Goal: Task Accomplishment & Management: Manage account settings

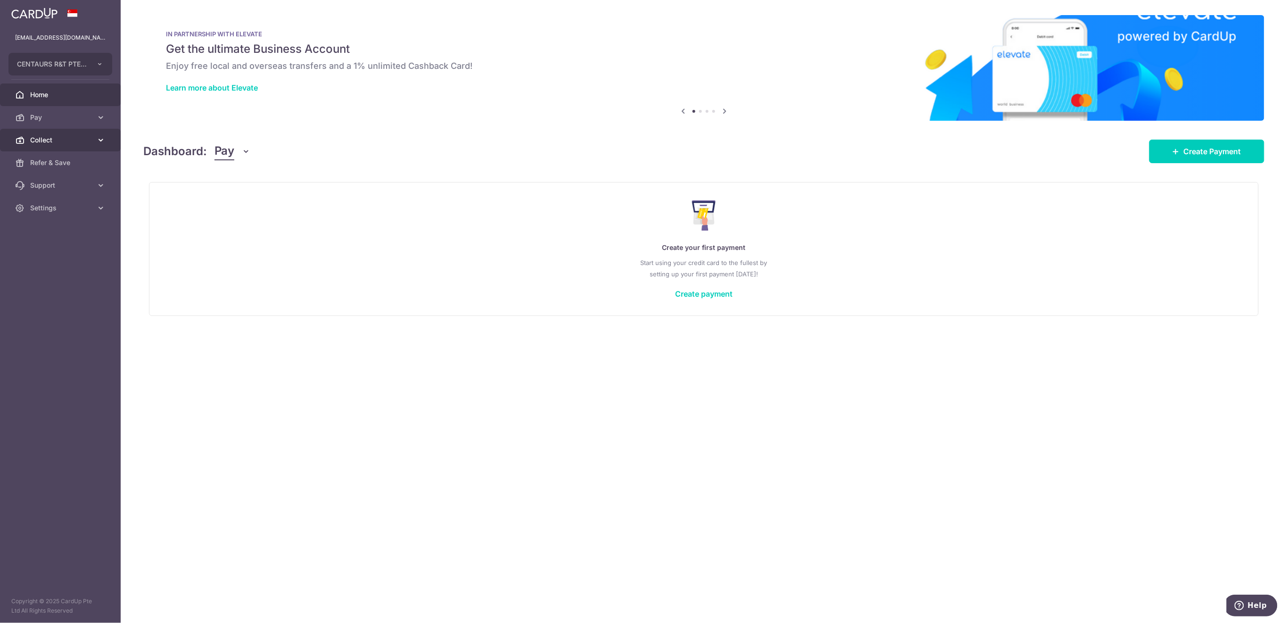
click at [51, 139] on span "Collect" at bounding box center [61, 139] width 62 height 9
click at [61, 204] on span "Payment Requests" at bounding box center [61, 207] width 62 height 9
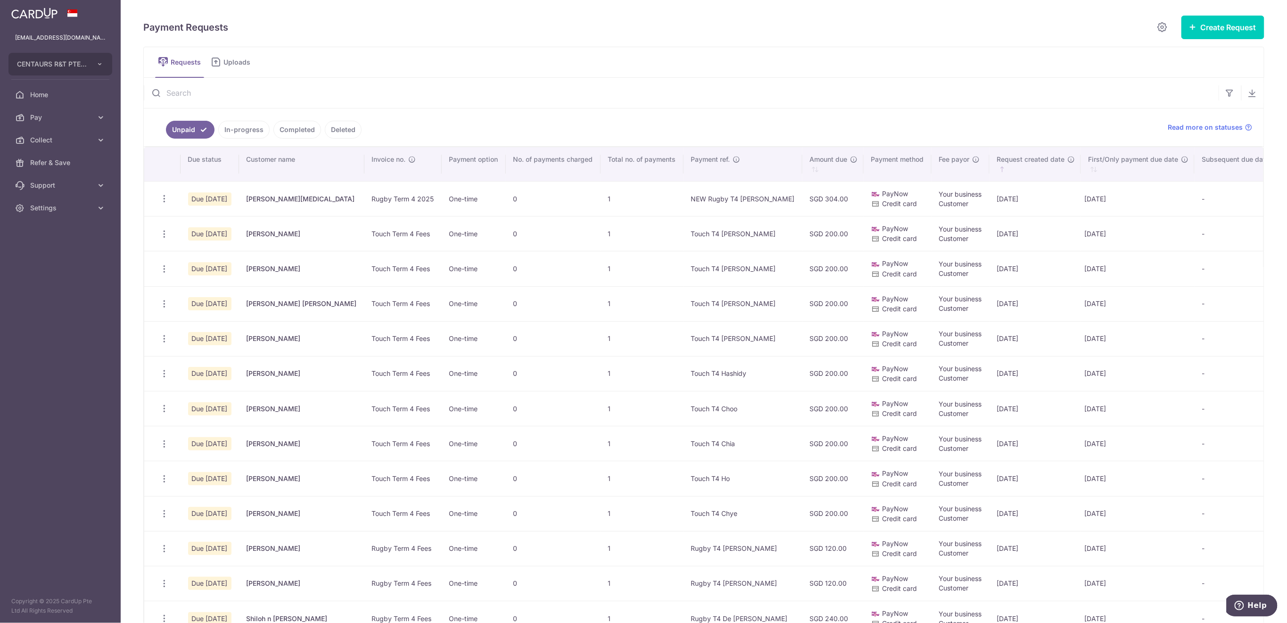
click at [322, 86] on input "text" at bounding box center [681, 93] width 1075 height 30
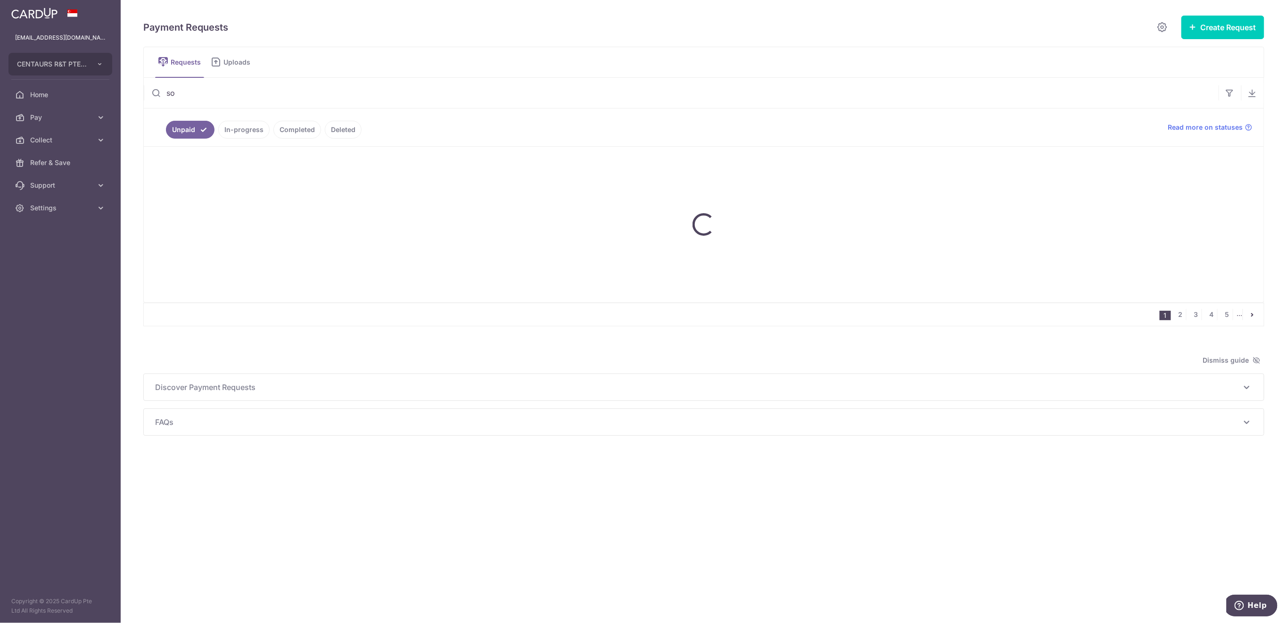
type input "so"
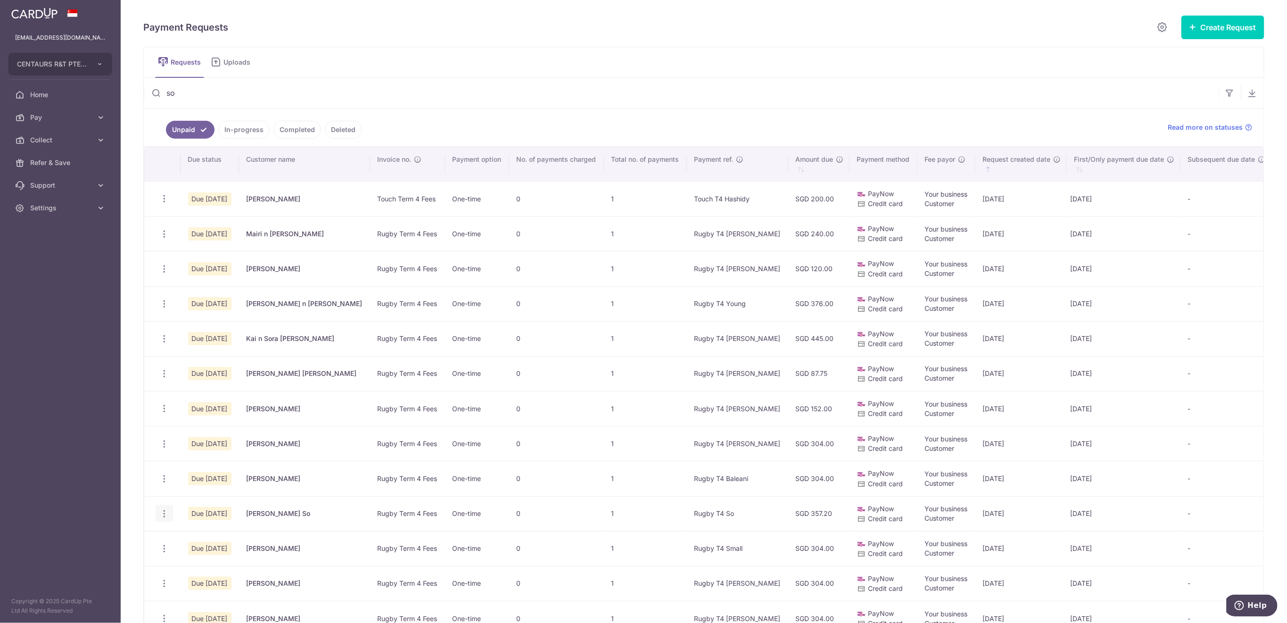
click at [164, 512] on icon "button" at bounding box center [164, 514] width 10 height 10
click at [200, 560] on span "Delete Request" at bounding box center [211, 561] width 59 height 11
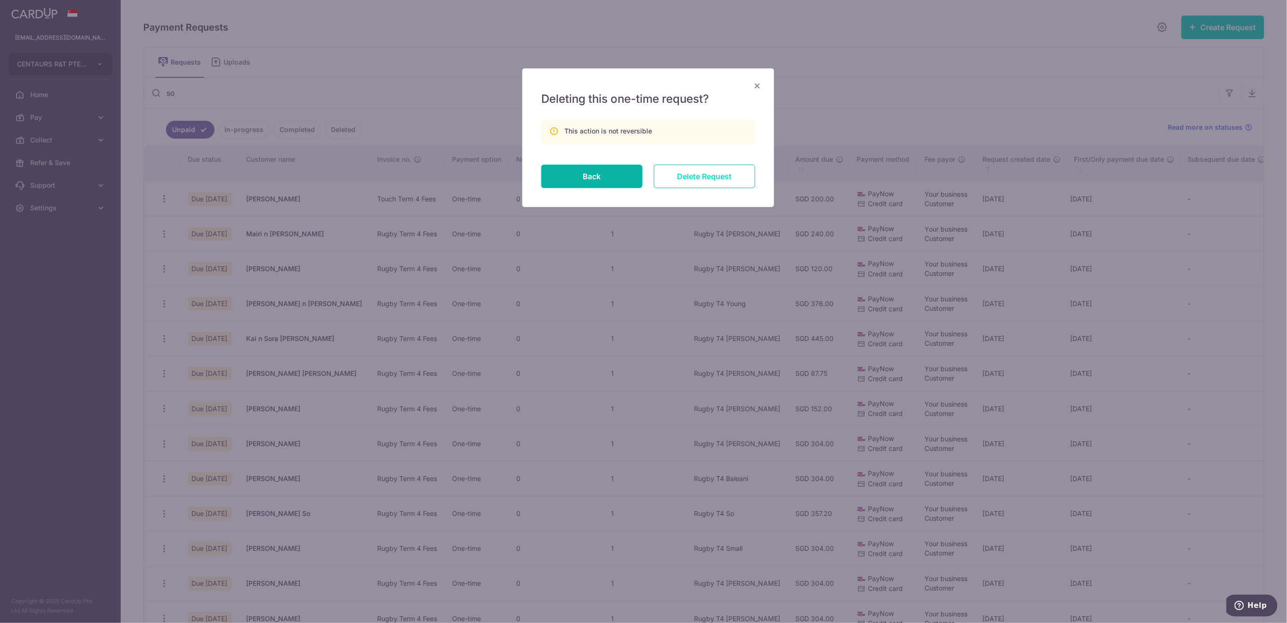
click at [686, 174] on input "Delete Request" at bounding box center [704, 177] width 101 height 24
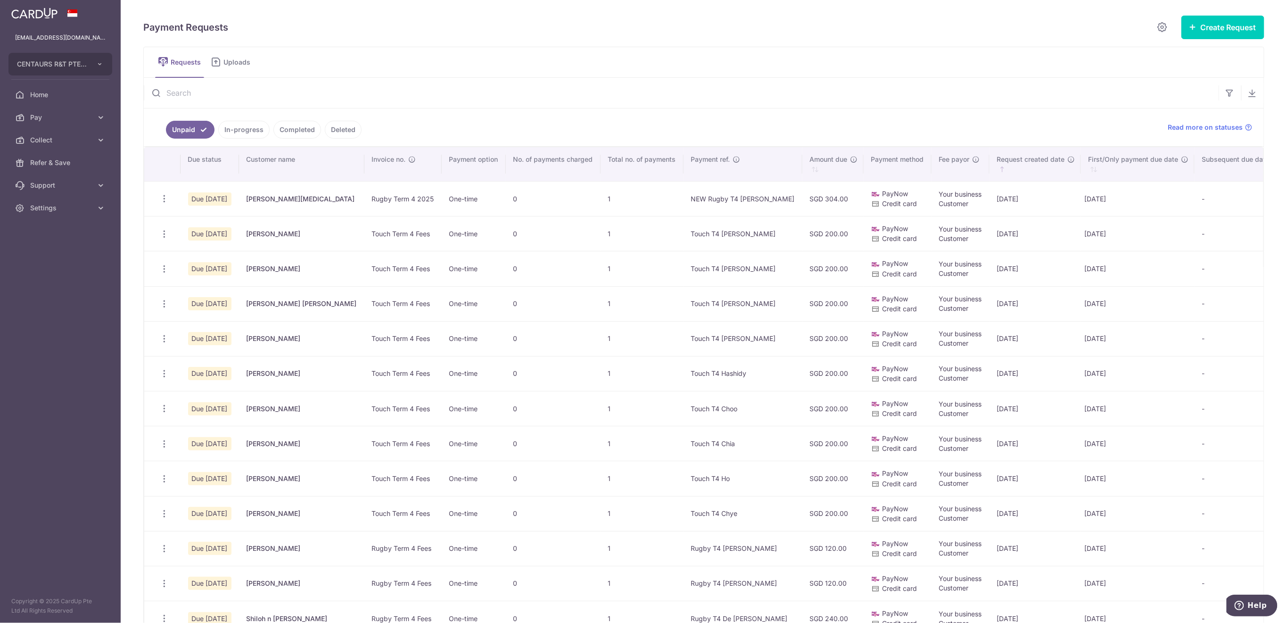
click at [199, 87] on input "text" at bounding box center [681, 93] width 1075 height 30
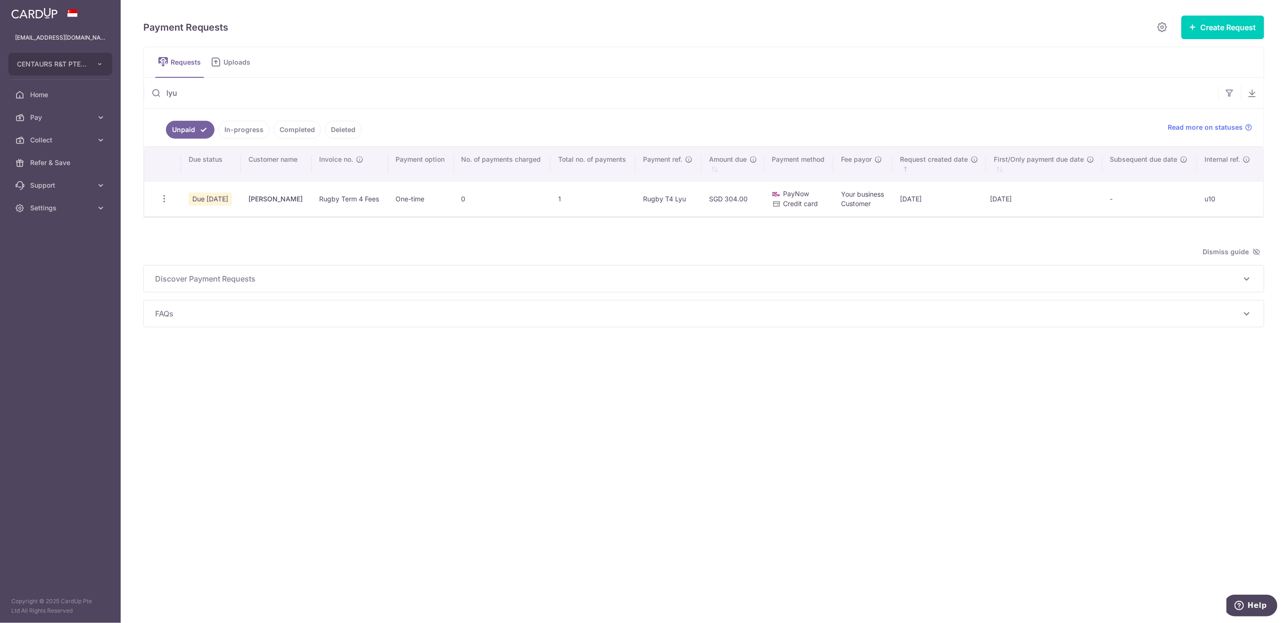
type input "lyu"
click at [165, 199] on icon "button" at bounding box center [164, 199] width 10 height 10
click at [197, 249] on span "Delete Request" at bounding box center [211, 247] width 59 height 11
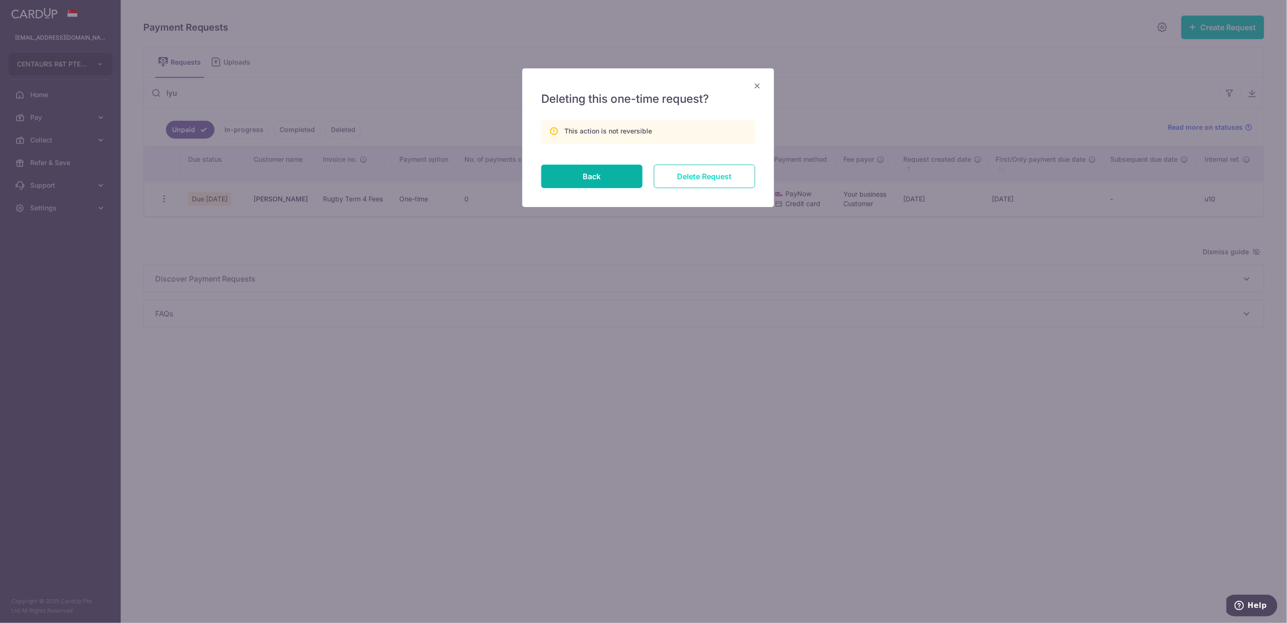
click at [692, 177] on input "Delete Request" at bounding box center [704, 177] width 101 height 24
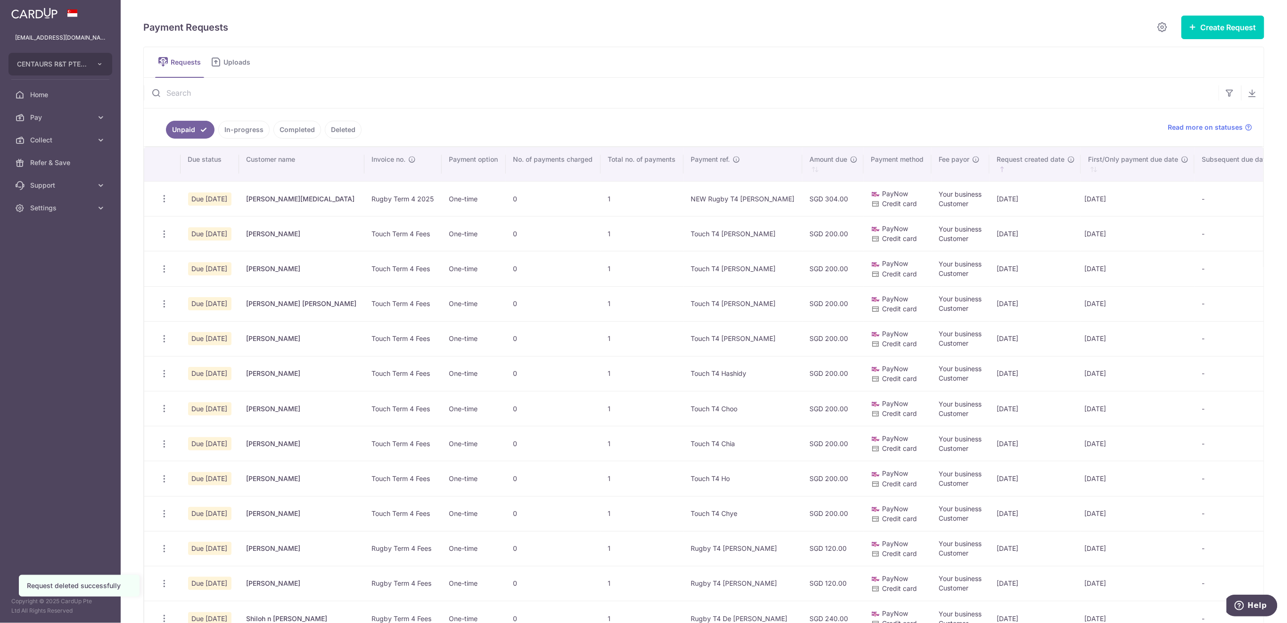
click at [172, 100] on input "text" at bounding box center [681, 93] width 1075 height 30
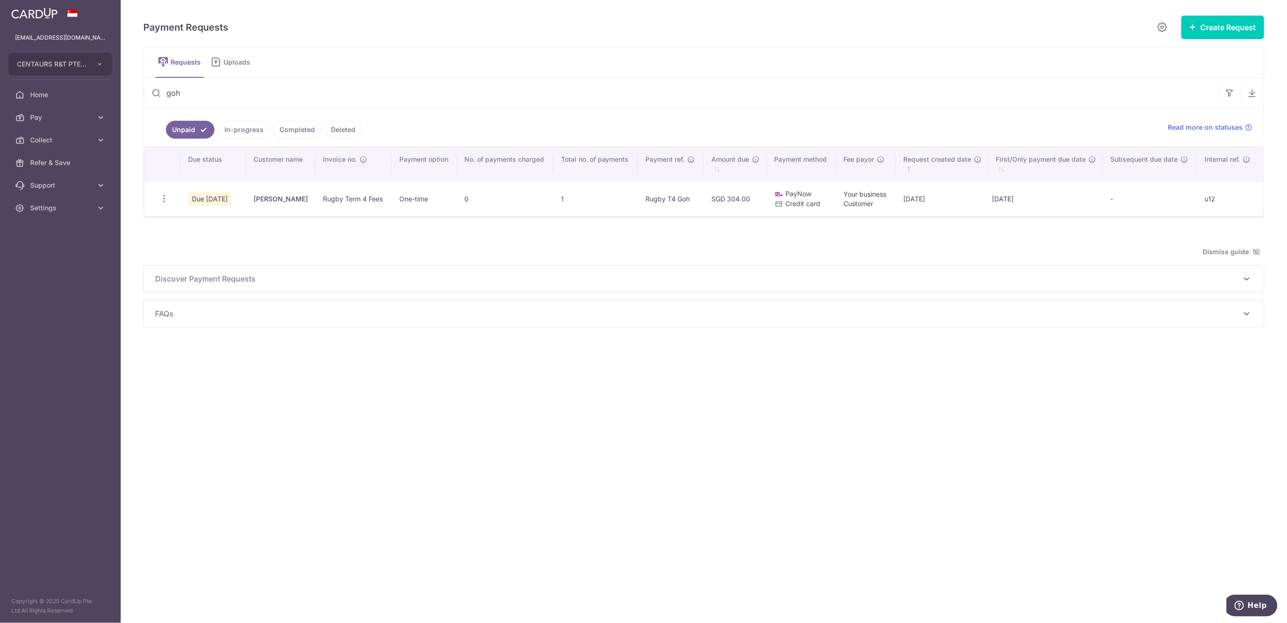
drag, startPoint x: 220, startPoint y: 91, endPoint x: 164, endPoint y: 95, distance: 56.2
click at [164, 95] on input "goh" at bounding box center [681, 93] width 1075 height 30
type input "mckenzie"
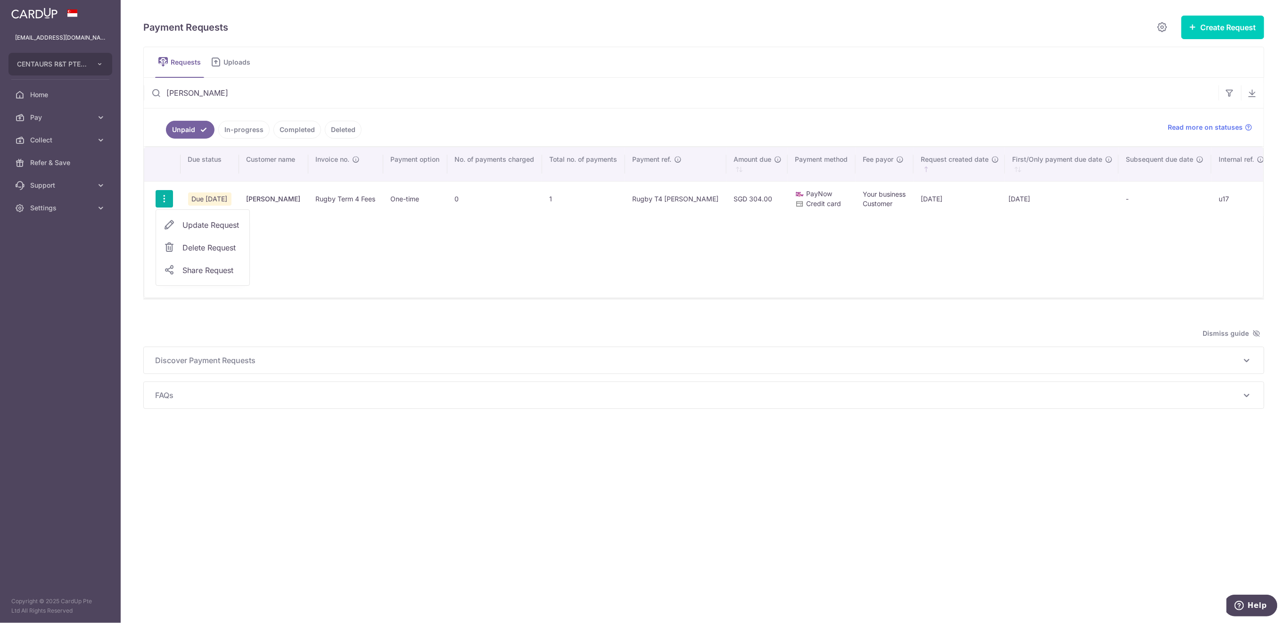
click at [190, 244] on span "Delete Request" at bounding box center [211, 247] width 59 height 11
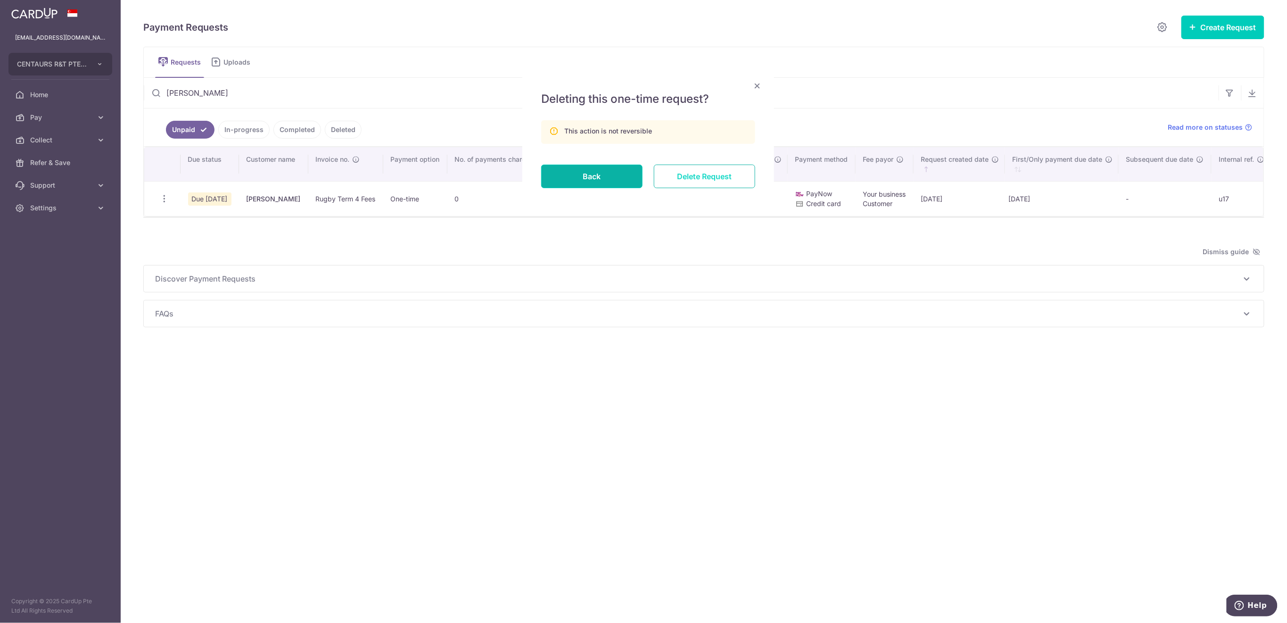
click at [717, 177] on input "Delete Request" at bounding box center [704, 177] width 101 height 24
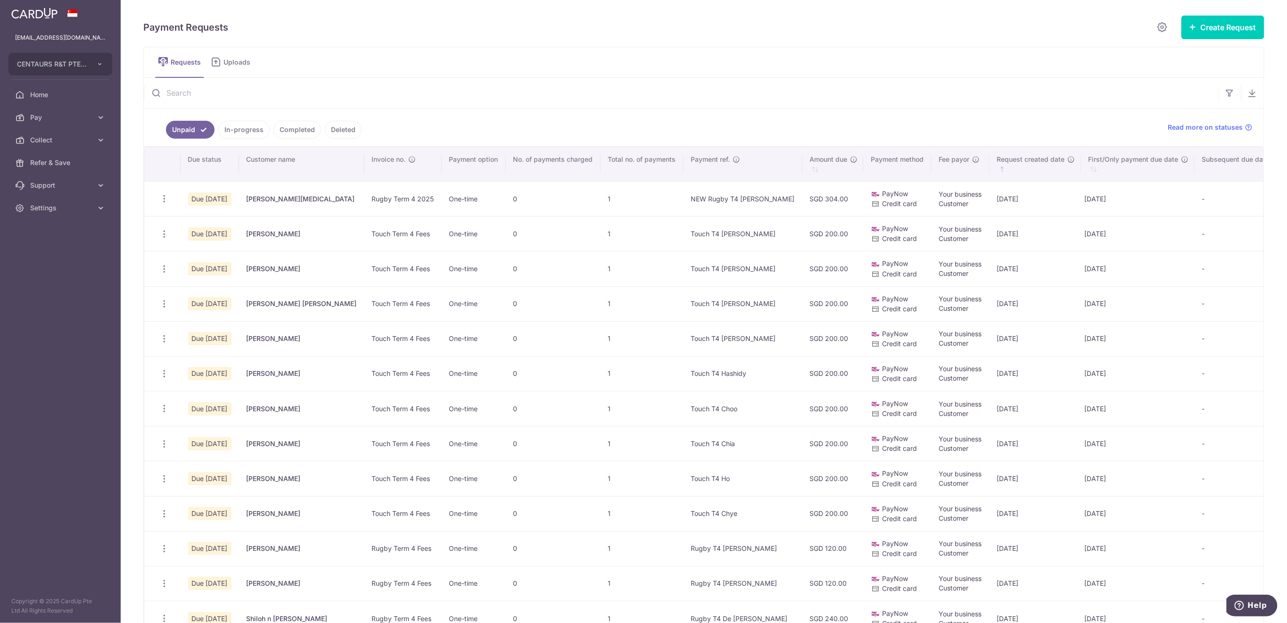
click at [214, 94] on input "text" at bounding box center [681, 93] width 1075 height 30
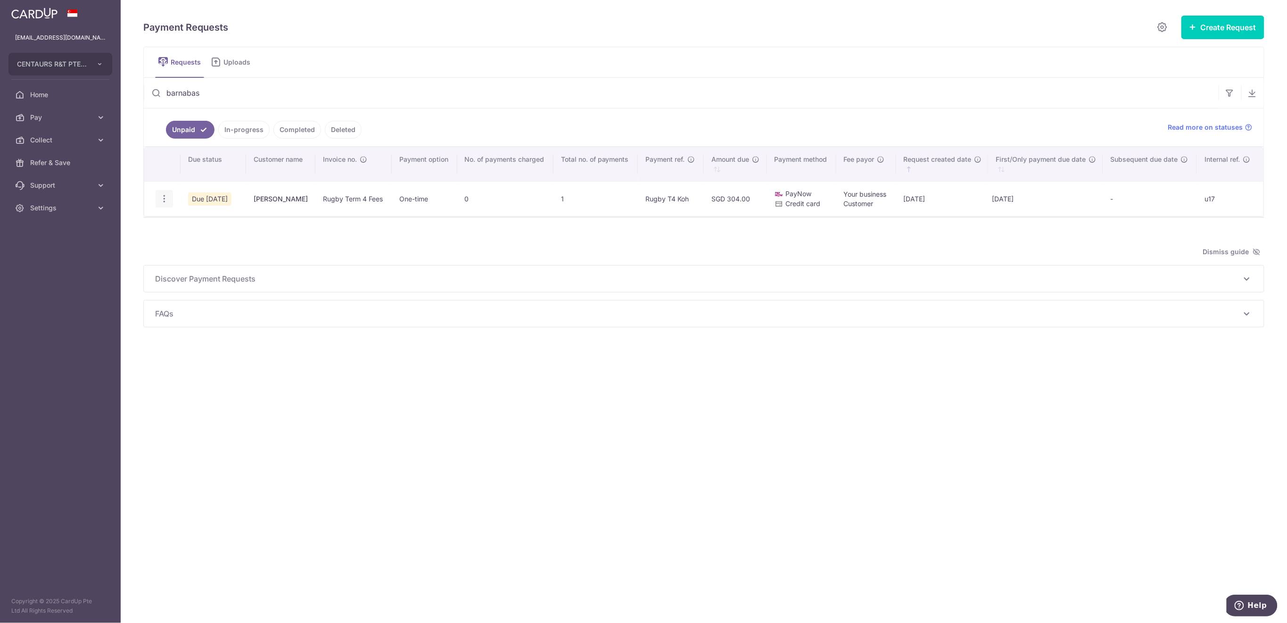
type input "barnabas"
click at [163, 199] on icon "button" at bounding box center [164, 199] width 10 height 10
click at [167, 196] on icon "button" at bounding box center [164, 199] width 10 height 10
click at [166, 196] on icon "button" at bounding box center [164, 199] width 10 height 10
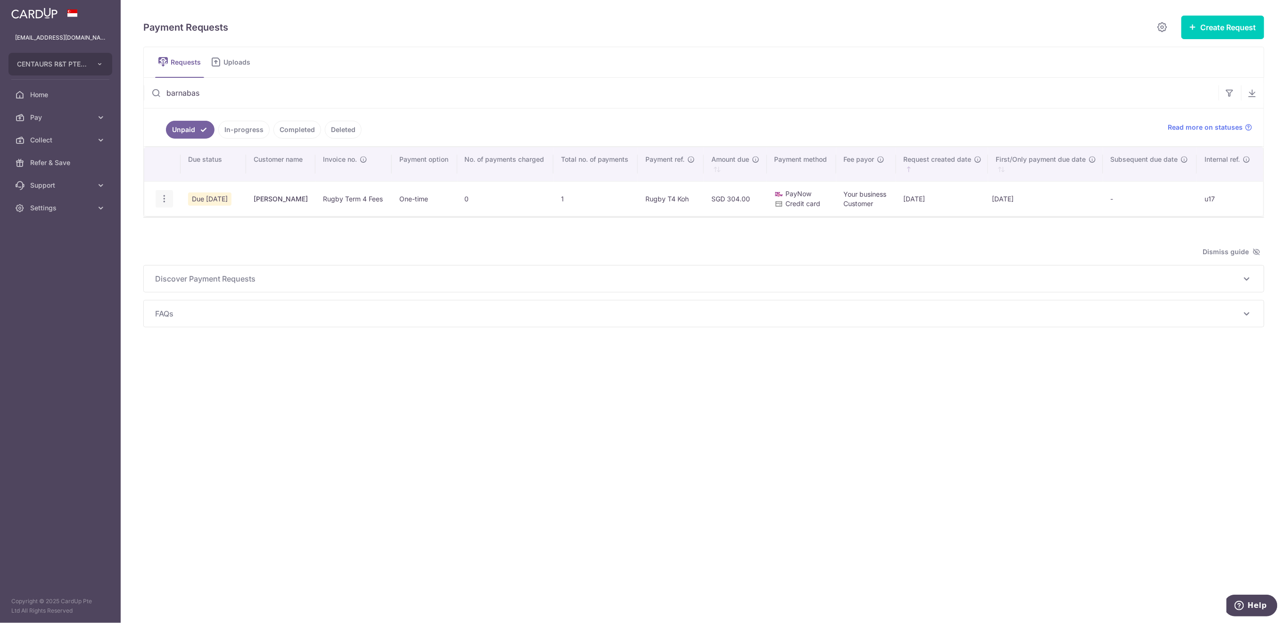
click at [165, 201] on icon "button" at bounding box center [164, 199] width 10 height 10
click at [165, 197] on icon "button" at bounding box center [164, 199] width 10 height 10
click at [220, 244] on span "Delete Request" at bounding box center [211, 247] width 59 height 11
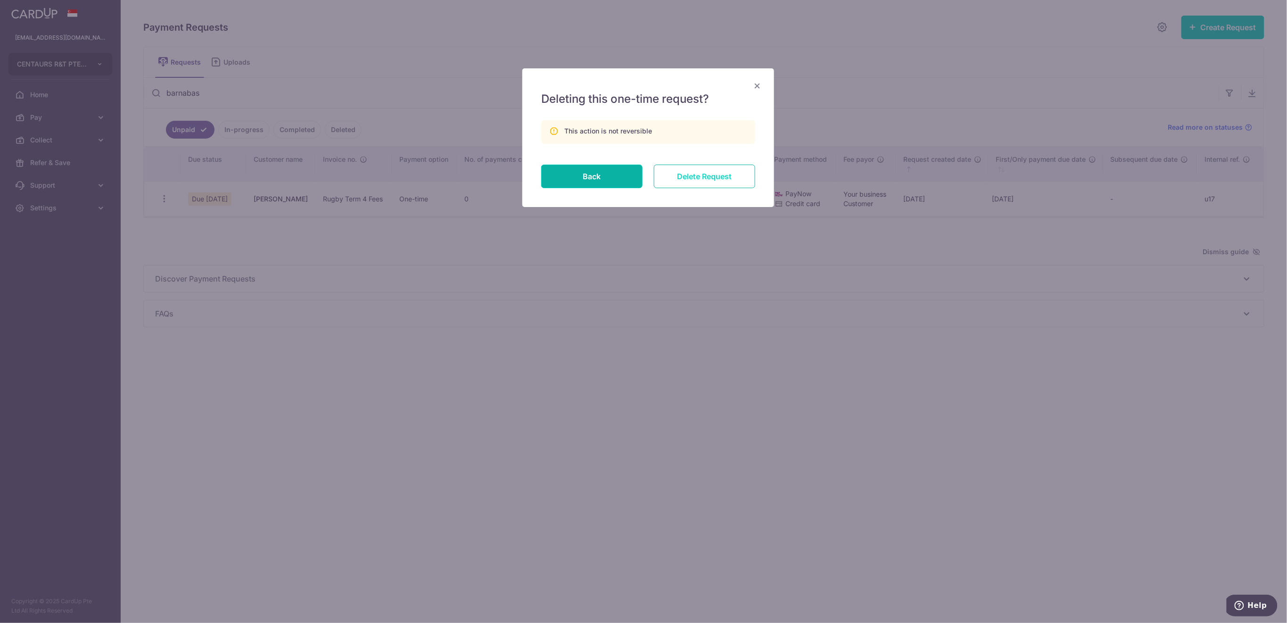
click at [710, 177] on input "Delete Request" at bounding box center [704, 177] width 101 height 24
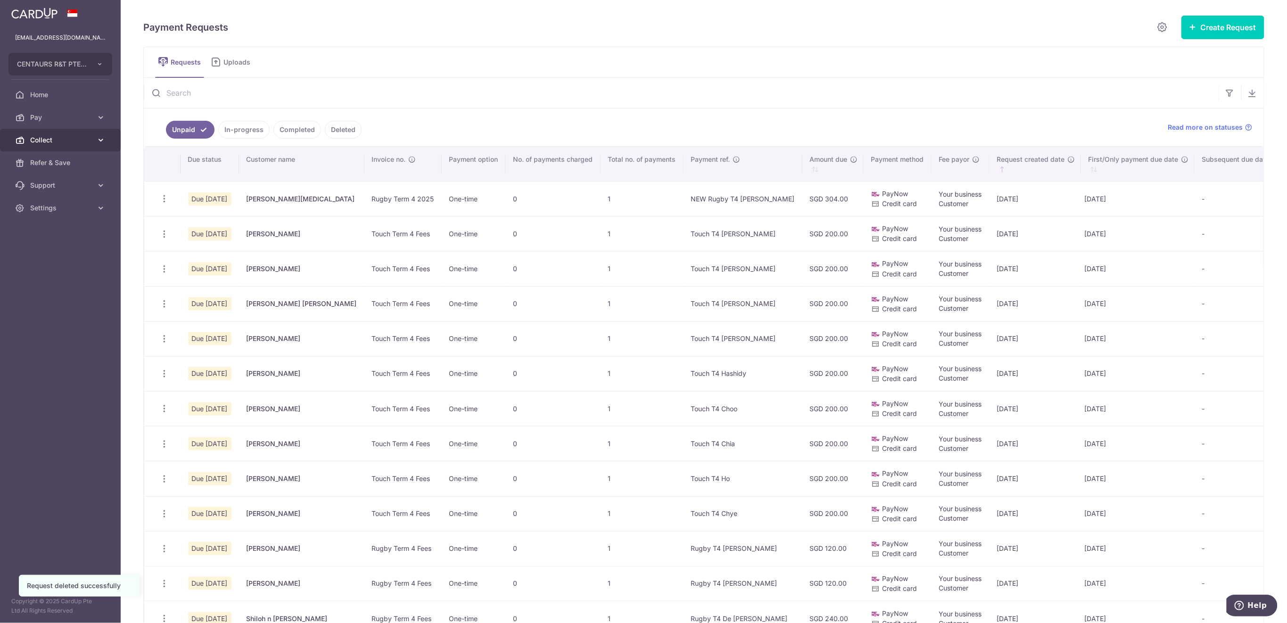
click at [49, 141] on span "Collect" at bounding box center [61, 139] width 62 height 9
click at [53, 159] on span "Dashboard" at bounding box center [61, 162] width 62 height 9
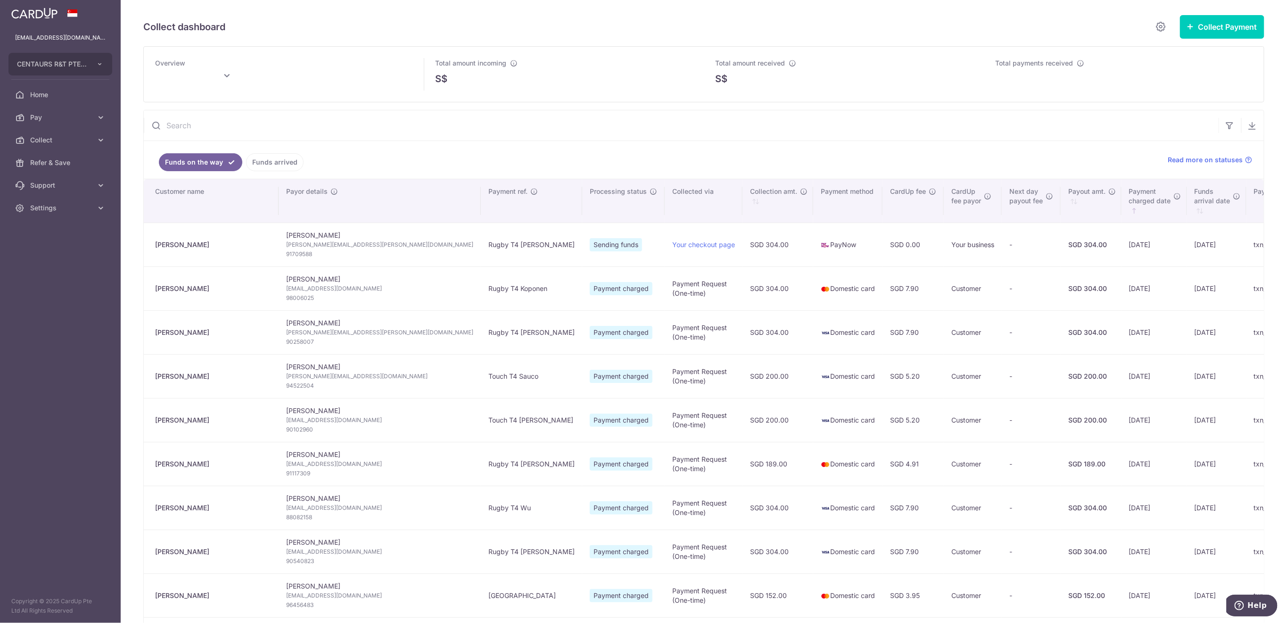
type input "October 2025"
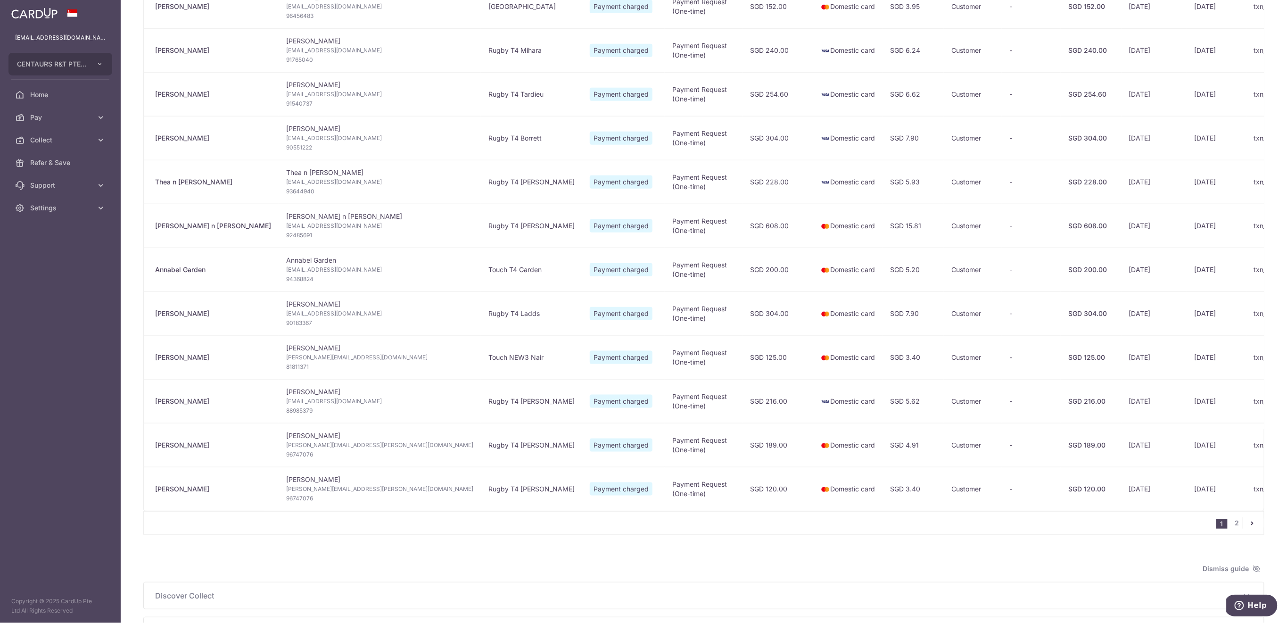
scroll to position [662, 0]
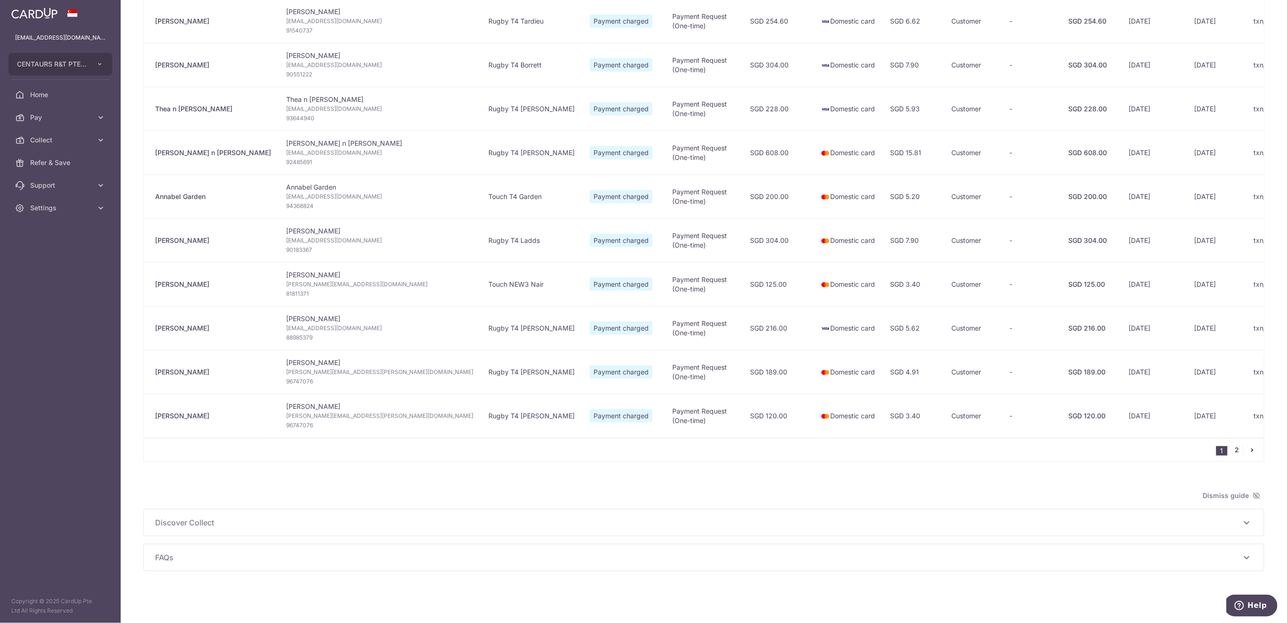
click at [1232, 450] on link "2" at bounding box center [1237, 449] width 11 height 11
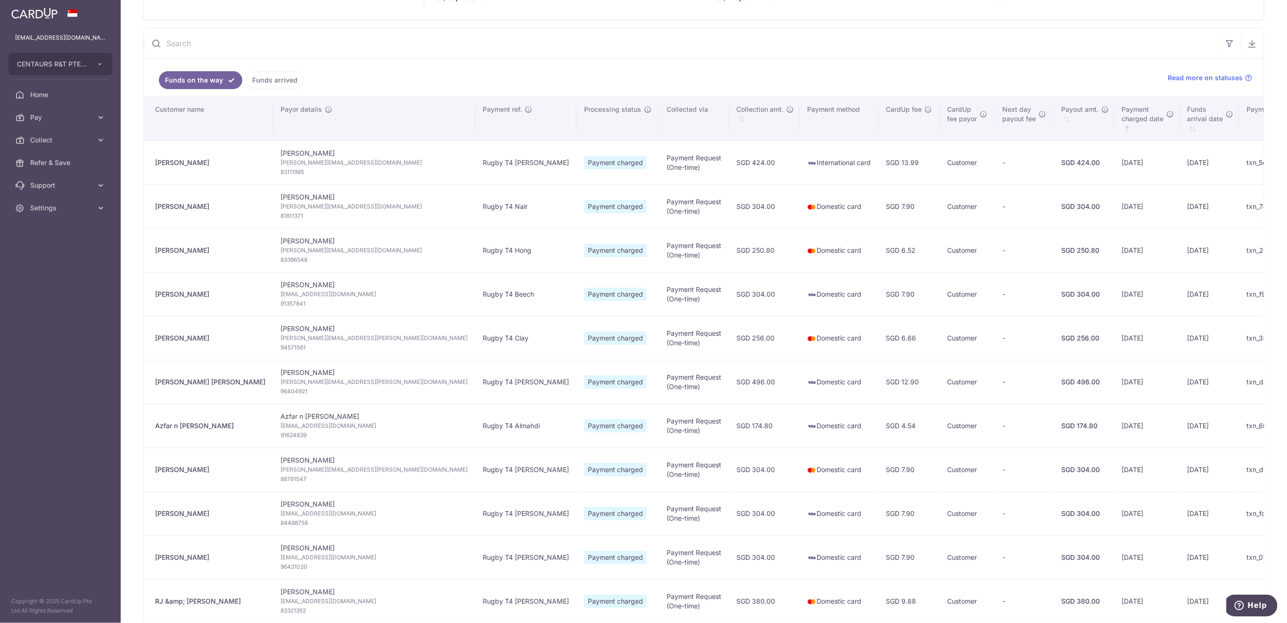
scroll to position [60, 0]
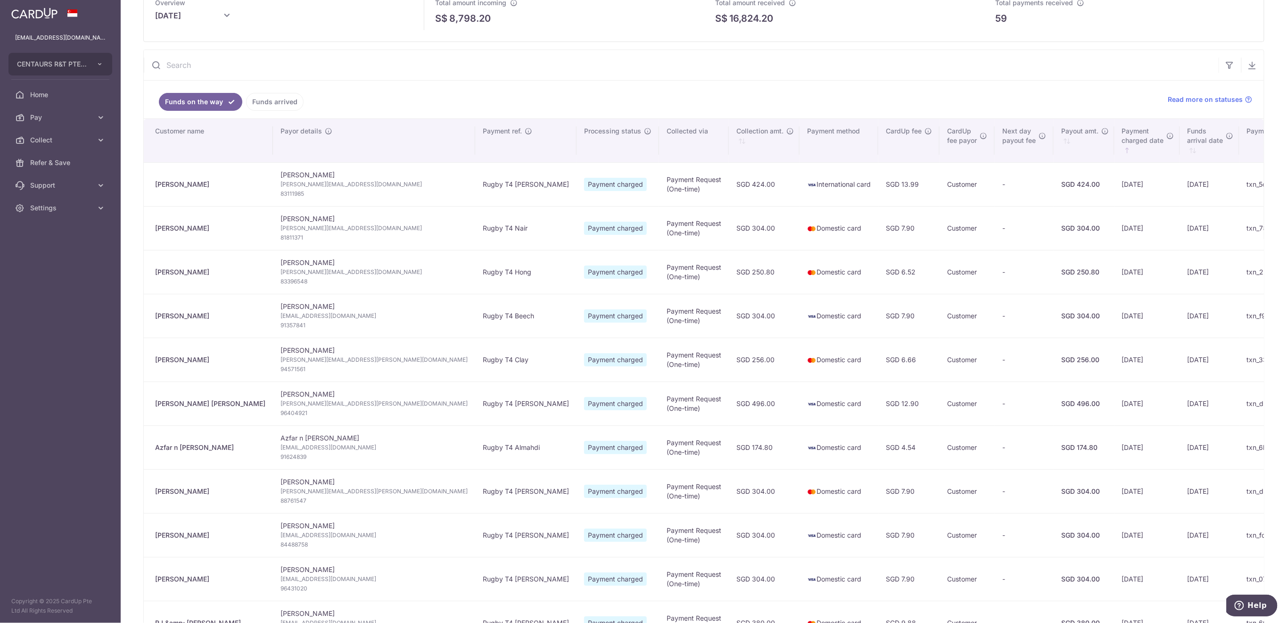
click at [292, 99] on link "Funds arrived" at bounding box center [275, 102] width 58 height 18
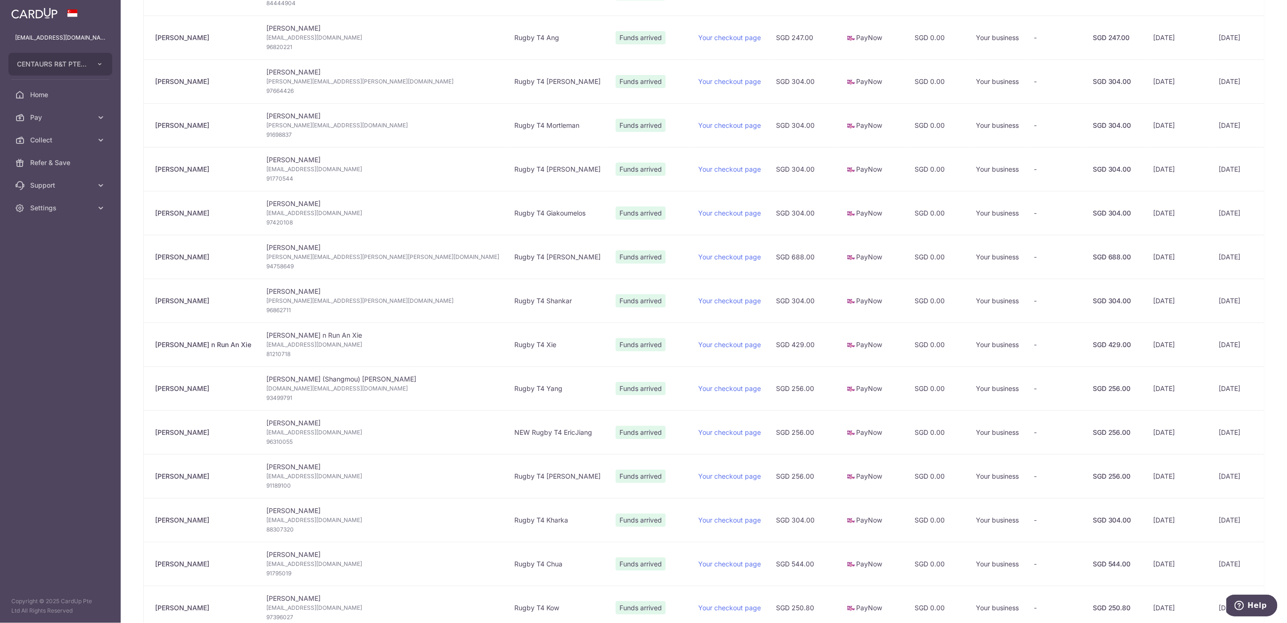
scroll to position [87, 0]
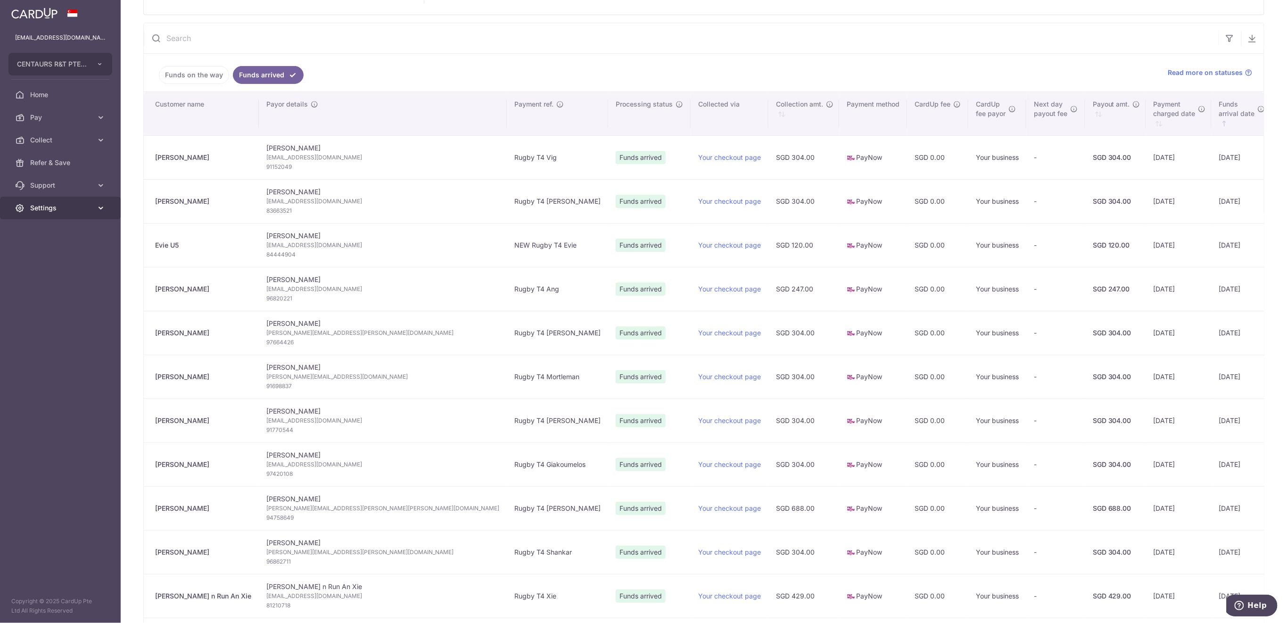
drag, startPoint x: 55, startPoint y: 209, endPoint x: 56, endPoint y: 218, distance: 9.0
click at [56, 209] on span "Settings" at bounding box center [61, 207] width 62 height 9
click at [56, 248] on span "Logout" at bounding box center [61, 252] width 62 height 9
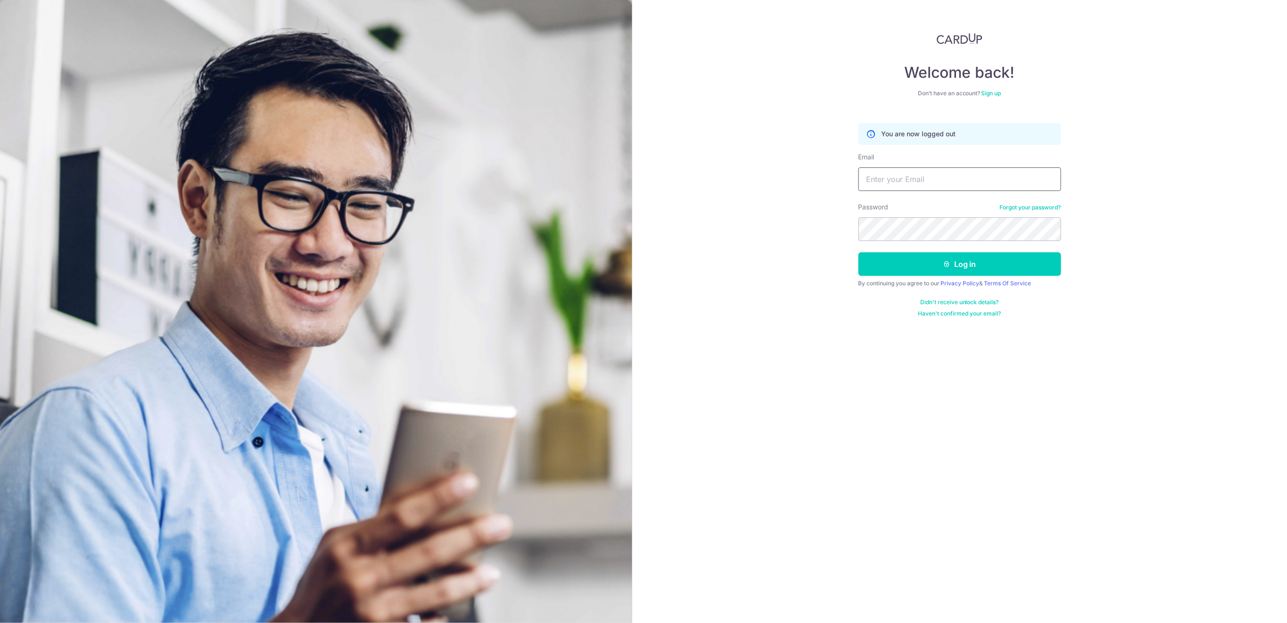
click at [894, 184] on input "Email" at bounding box center [960, 179] width 203 height 24
type input "[EMAIL_ADDRESS][DOMAIN_NAME]"
click at [946, 271] on button "Log in" at bounding box center [960, 264] width 203 height 24
